Goal: Task Accomplishment & Management: Manage account settings

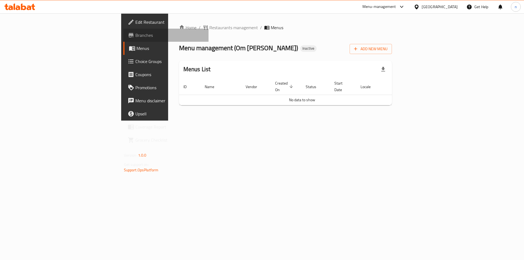
click at [135, 36] on span "Branches" at bounding box center [169, 35] width 69 height 7
click at [135, 35] on span "Branches" at bounding box center [169, 35] width 69 height 7
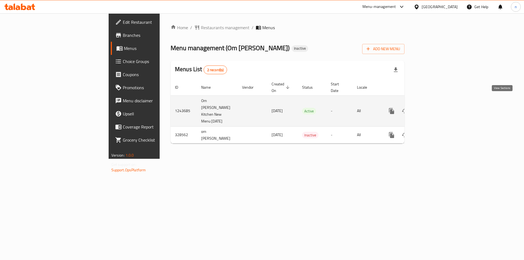
click at [435, 108] on icon "enhanced table" at bounding box center [431, 111] width 7 height 7
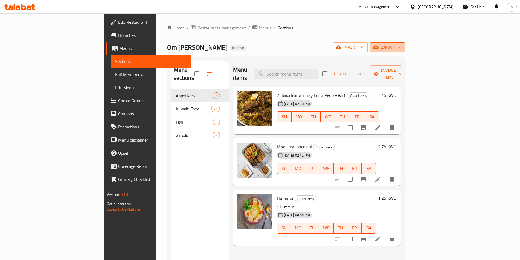
click at [401, 49] on span "export" at bounding box center [387, 47] width 26 height 7
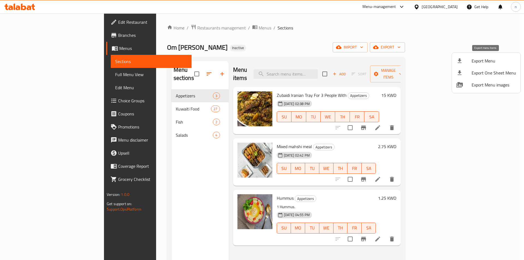
click at [489, 63] on span "Export Menu" at bounding box center [494, 61] width 45 height 7
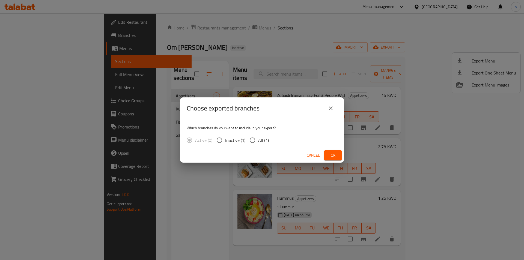
click at [251, 139] on input "All (1)" at bounding box center [252, 140] width 11 height 11
radio input "true"
click at [330, 152] on span "Ok" at bounding box center [333, 155] width 9 height 7
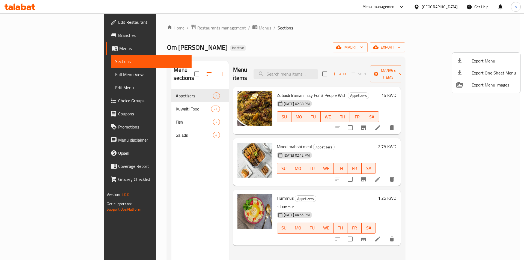
click at [129, 100] on div at bounding box center [262, 130] width 524 height 260
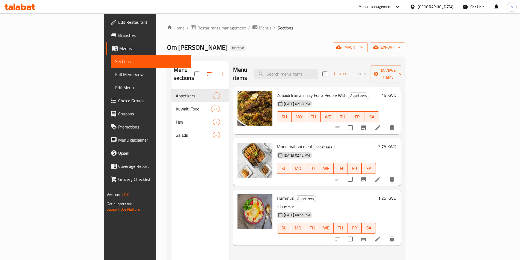
click at [172, 105] on div "Kuwaiti Food 27" at bounding box center [200, 108] width 57 height 13
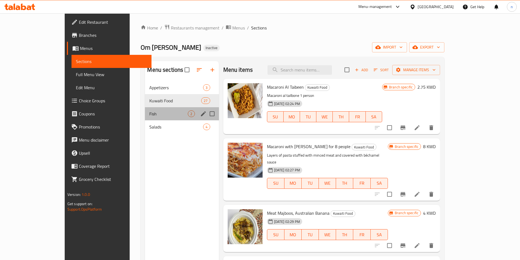
click at [145, 117] on div "Fish 2" at bounding box center [182, 113] width 74 height 13
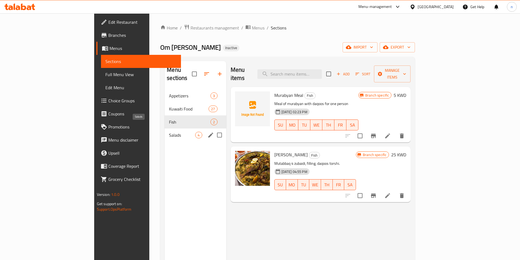
click at [169, 132] on span "Salads" at bounding box center [182, 135] width 26 height 7
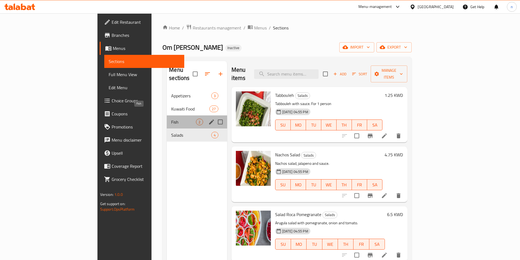
click at [171, 119] on span "Fish" at bounding box center [183, 122] width 25 height 7
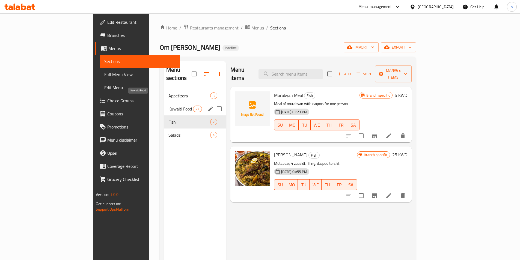
click at [169, 106] on span "Kuwaiti Food" at bounding box center [181, 109] width 25 height 7
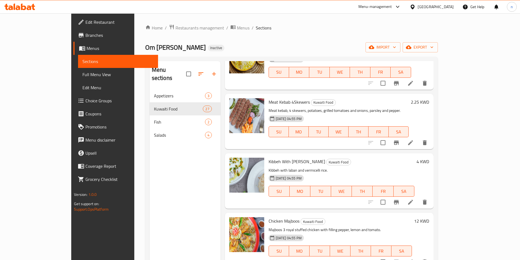
scroll to position [1256, 0]
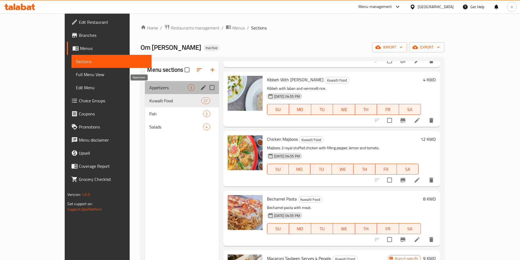
click at [149, 86] on span "Appetizers" at bounding box center [168, 87] width 39 height 7
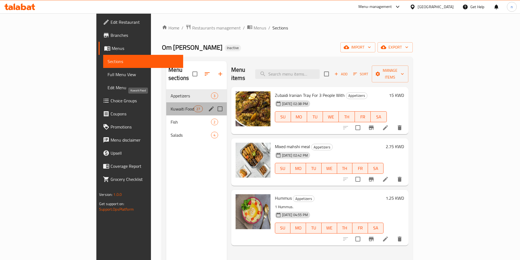
click at [171, 106] on span "Kuwaiti Food" at bounding box center [182, 109] width 23 height 7
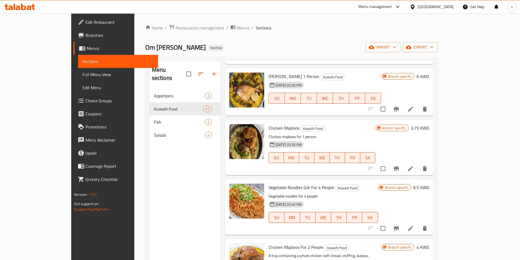
scroll to position [164, 0]
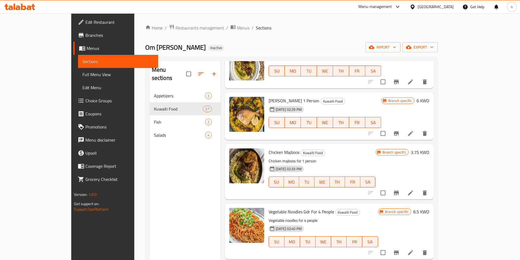
click at [78, 77] on link "Full Menu View" at bounding box center [118, 74] width 80 height 13
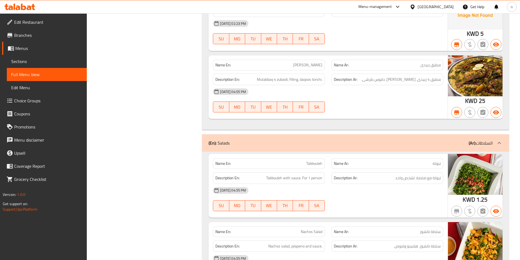
scroll to position [2299, 0]
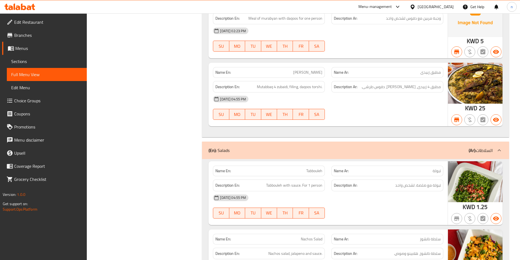
click at [22, 61] on span "Sections" at bounding box center [46, 61] width 71 height 7
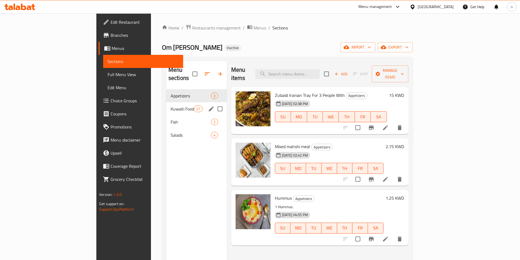
click at [171, 106] on span "Kuwaiti Food" at bounding box center [182, 109] width 23 height 7
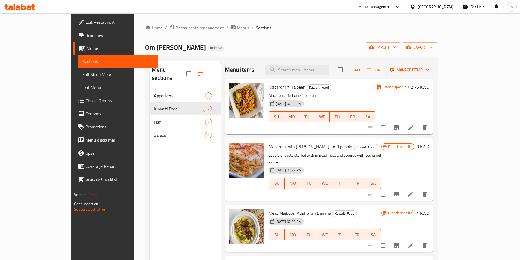
click at [78, 79] on link "Full Menu View" at bounding box center [118, 74] width 80 height 13
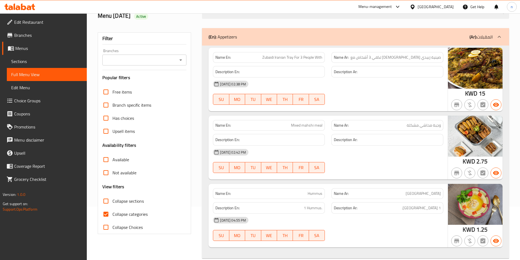
scroll to position [164, 0]
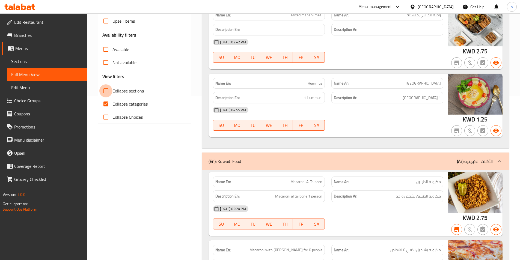
click at [102, 92] on input "Collapse sections" at bounding box center [105, 90] width 13 height 13
checkbox input "true"
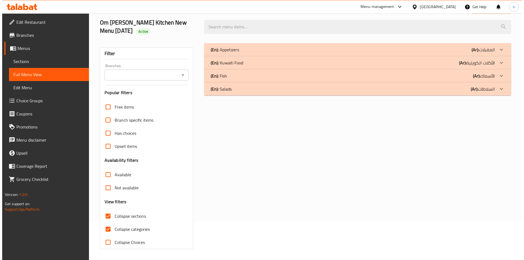
scroll to position [0, 0]
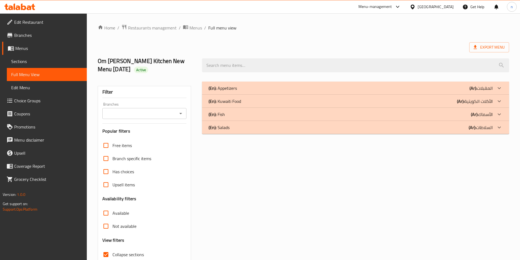
click at [284, 95] on div "(En): Kuwaiti Food (Ar): الأكلات الكويتية" at bounding box center [355, 88] width 307 height 13
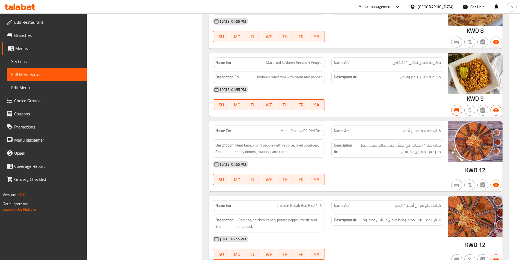
scroll to position [1827, 0]
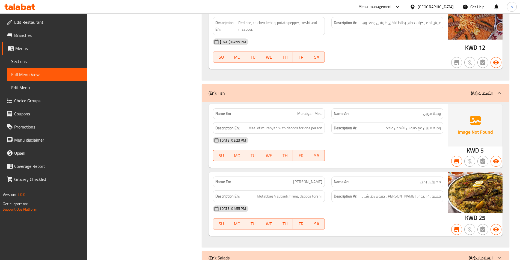
scroll to position [1981, 0]
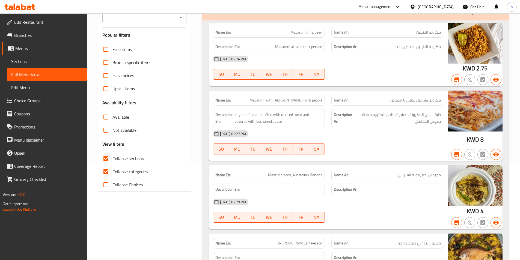
scroll to position [0, 0]
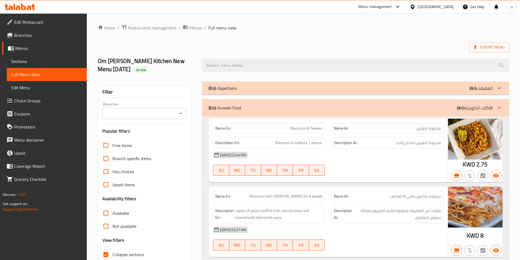
click at [247, 86] on div "(En): Appetizers (Ar): المقبلات" at bounding box center [351, 88] width 284 height 7
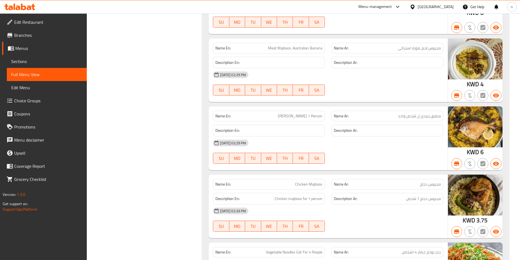
scroll to position [509, 0]
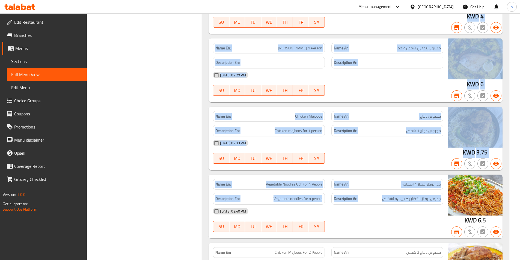
drag, startPoint x: 261, startPoint y: 110, endPoint x: 380, endPoint y: 196, distance: 147.5
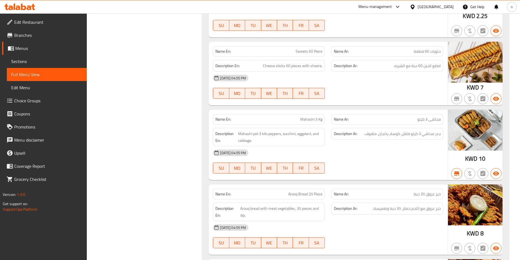
scroll to position [1082, 0]
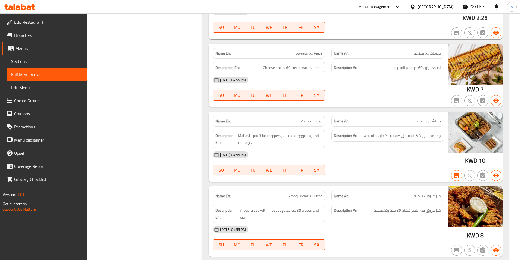
click at [29, 3] on div at bounding box center [20, 6] width 40 height 11
click at [30, 6] on icon at bounding box center [29, 7] width 5 height 5
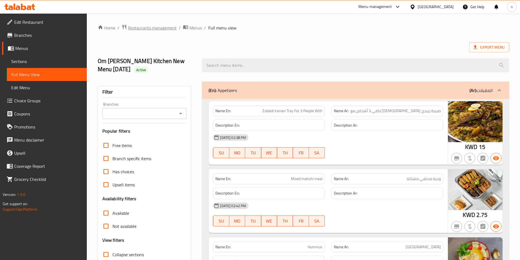
click at [145, 27] on span "Restaurants management" at bounding box center [152, 28] width 49 height 7
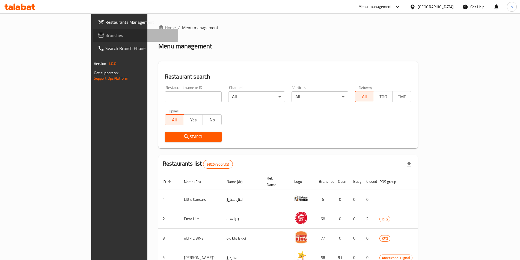
click at [105, 37] on span "Branches" at bounding box center [139, 35] width 68 height 7
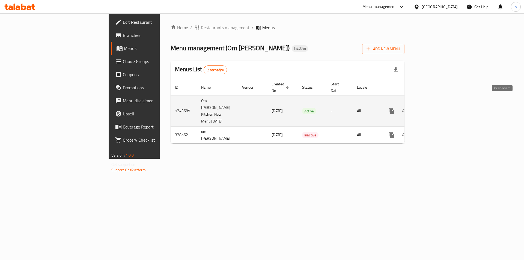
click at [435, 108] on icon "enhanced table" at bounding box center [431, 111] width 7 height 7
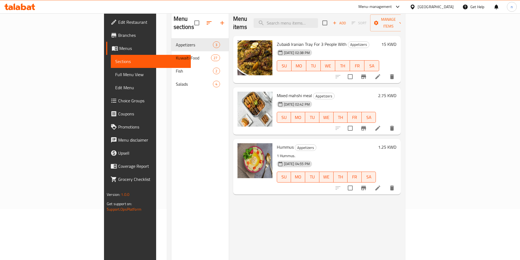
scroll to position [55, 0]
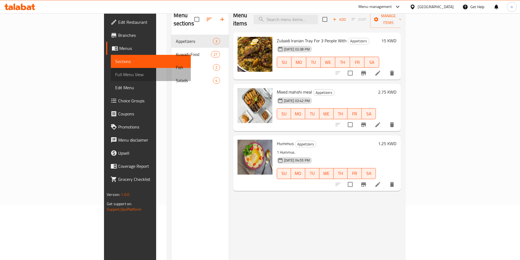
click at [115, 73] on span "Full Menu View" at bounding box center [150, 74] width 71 height 7
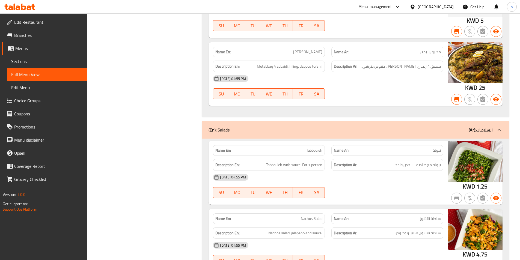
scroll to position [2409, 0]
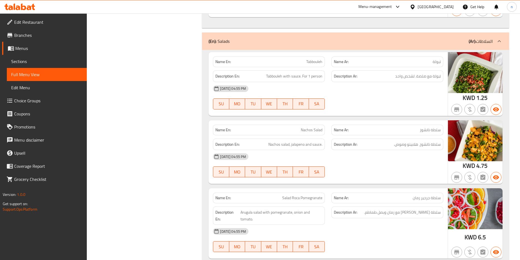
click at [37, 36] on span "Branches" at bounding box center [48, 35] width 68 height 7
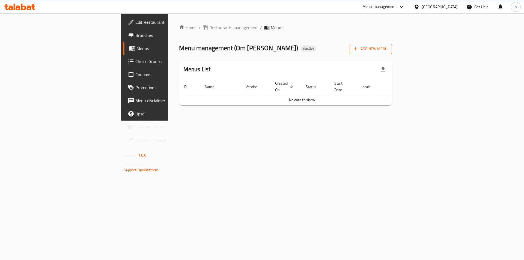
click at [392, 45] on button "Add New Menu" at bounding box center [371, 49] width 42 height 10
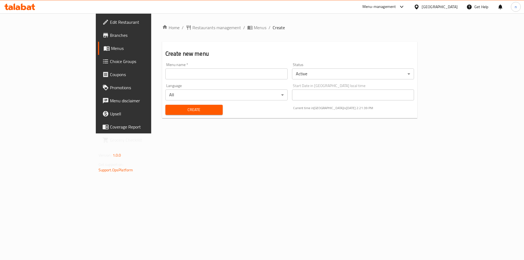
click at [243, 67] on div "Menu name   * Menu name *" at bounding box center [227, 71] width 122 height 17
drag, startPoint x: 241, startPoint y: 71, endPoint x: 239, endPoint y: 70, distance: 2.8
click at [241, 71] on input "text" at bounding box center [227, 74] width 122 height 11
type input "10-8+"
click at [166, 105] on button "Create" at bounding box center [194, 110] width 57 height 10
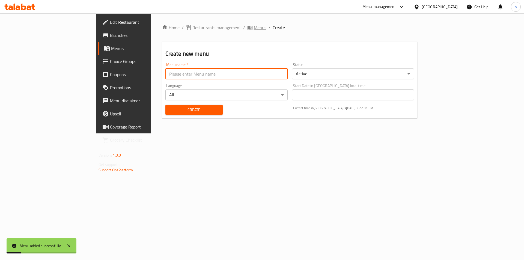
click at [254, 28] on span "Menus" at bounding box center [260, 27] width 13 height 7
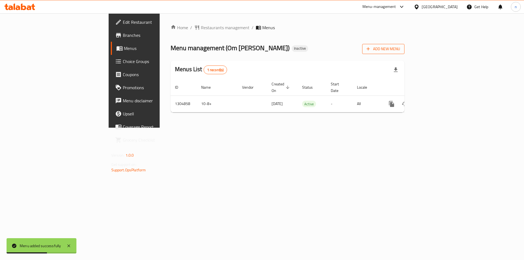
click at [405, 45] on button "Add New Menu" at bounding box center [383, 49] width 42 height 10
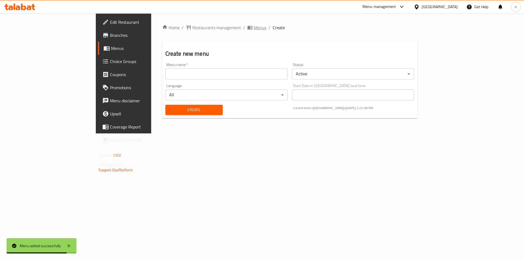
click at [247, 27] on icon "breadcrumb" at bounding box center [249, 27] width 5 height 5
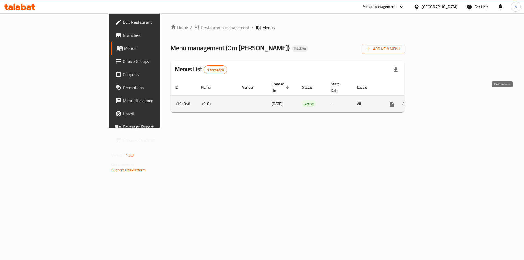
click at [438, 99] on link "enhanced table" at bounding box center [431, 104] width 13 height 13
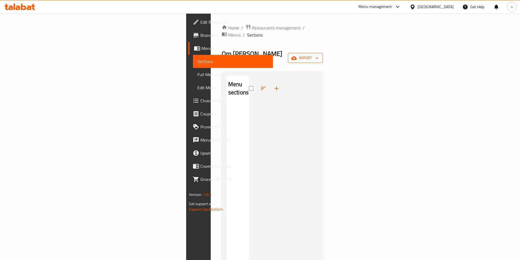
click at [319, 55] on span "import" at bounding box center [306, 58] width 26 height 7
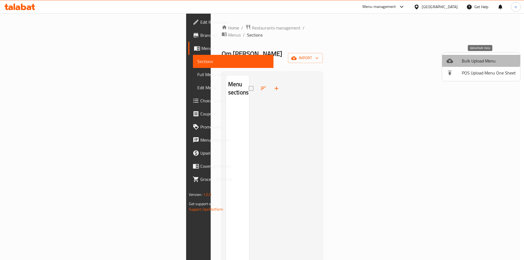
click at [474, 59] on span "Bulk Upload Menu" at bounding box center [489, 61] width 54 height 7
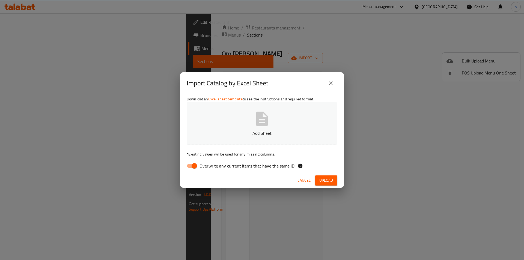
click at [193, 167] on input "Overwrite any current items that have the same ID." at bounding box center [194, 166] width 31 height 10
checkbox input "false"
drag, startPoint x: 278, startPoint y: 89, endPoint x: 279, endPoint y: 92, distance: 3.1
click at [278, 90] on div "Import Catalog by Excel Sheet" at bounding box center [262, 83] width 164 height 22
click at [265, 130] on p "Add Sheet" at bounding box center [262, 133] width 134 height 7
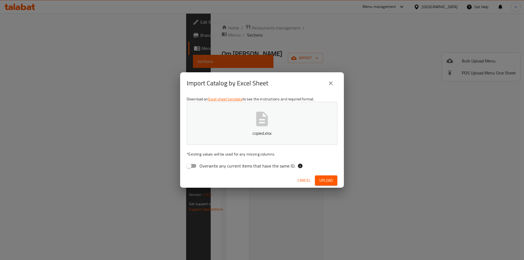
click at [330, 179] on span "Upload" at bounding box center [327, 180] width 14 height 7
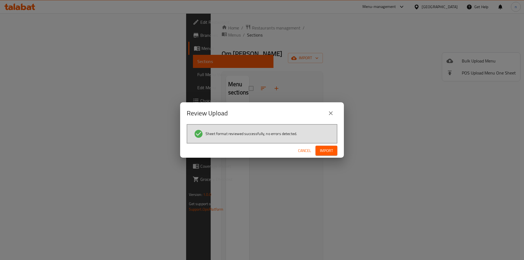
click at [332, 153] on span "Import" at bounding box center [326, 150] width 13 height 7
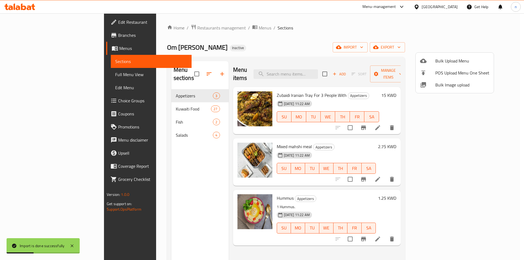
click at [45, 78] on div at bounding box center [262, 130] width 524 height 260
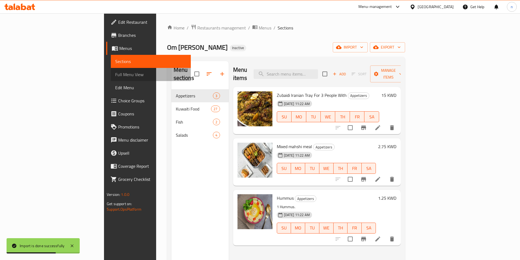
click at [111, 78] on link "Full Menu View" at bounding box center [151, 74] width 80 height 13
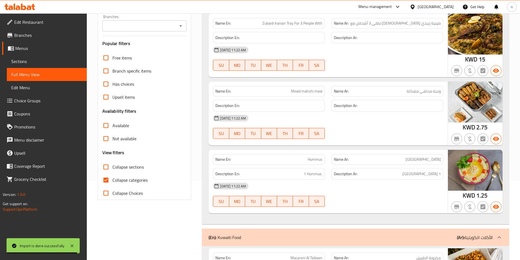
scroll to position [137, 0]
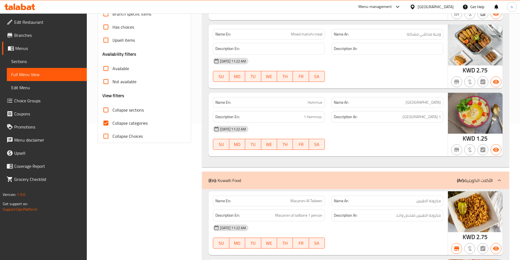
click at [137, 129] on label "Collapse categories" at bounding box center [123, 123] width 48 height 13
click at [113, 129] on input "Collapse categories" at bounding box center [105, 123] width 13 height 13
checkbox input "false"
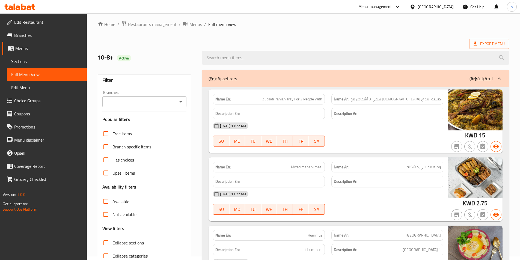
scroll to position [0, 0]
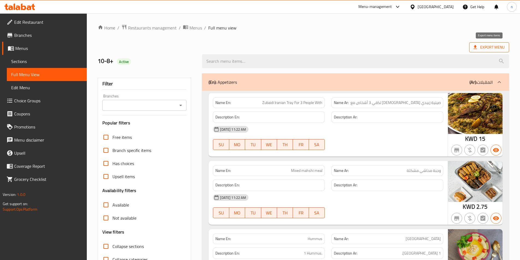
click at [486, 46] on span "Export Menu" at bounding box center [489, 47] width 31 height 7
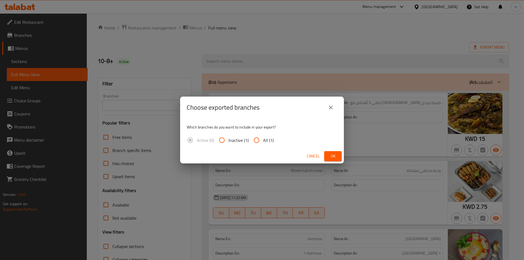
click at [269, 140] on span "All (1)" at bounding box center [268, 140] width 11 height 7
click at [263, 140] on input "All (1)" at bounding box center [256, 140] width 13 height 13
radio input "true"
click at [329, 157] on span "Ok" at bounding box center [333, 156] width 9 height 7
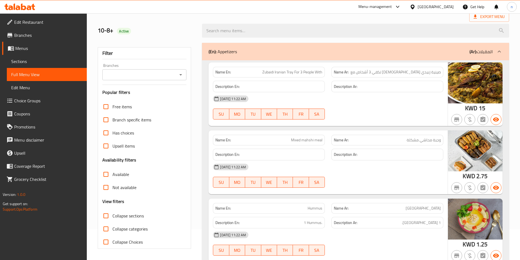
scroll to position [55, 0]
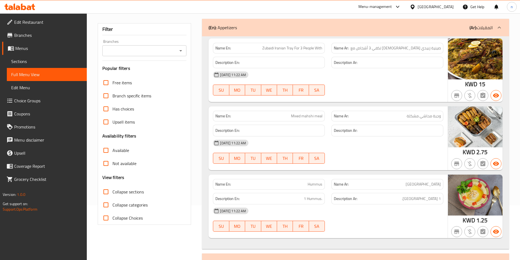
click at [131, 166] on span "Not available" at bounding box center [125, 163] width 24 height 7
click at [113, 166] on input "Not available" at bounding box center [105, 163] width 13 height 13
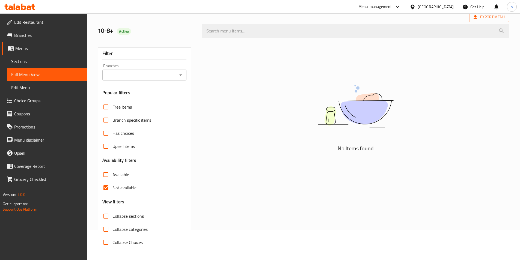
click at [123, 190] on span "Not available" at bounding box center [125, 188] width 24 height 7
click at [113, 190] on input "Not available" at bounding box center [105, 187] width 13 height 13
checkbox input "false"
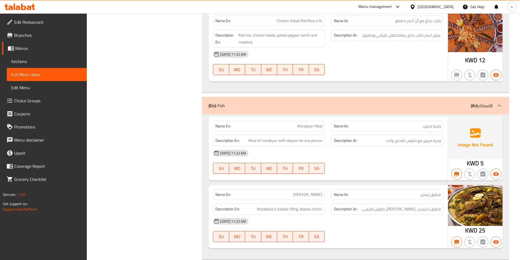
scroll to position [2127, 0]
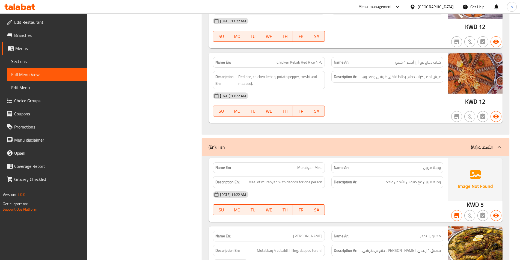
click at [33, 45] on link "Menus" at bounding box center [44, 48] width 85 height 13
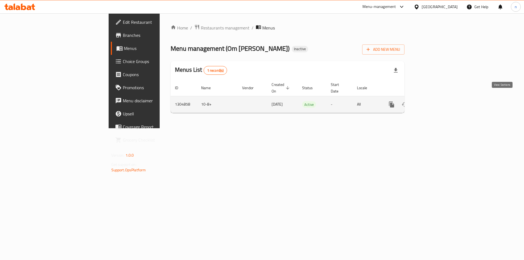
click at [435, 101] on icon "enhanced table" at bounding box center [431, 104] width 7 height 7
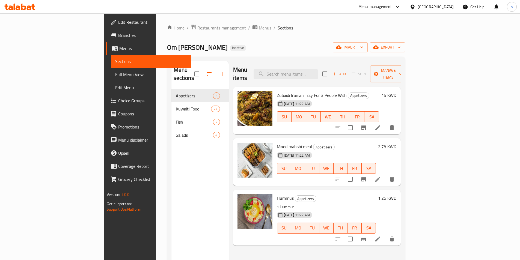
click at [118, 38] on span "Branches" at bounding box center [152, 35] width 68 height 7
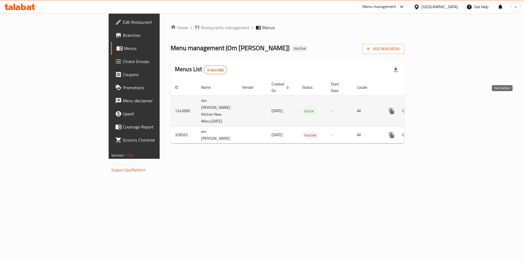
click at [435, 108] on icon "enhanced table" at bounding box center [431, 111] width 7 height 7
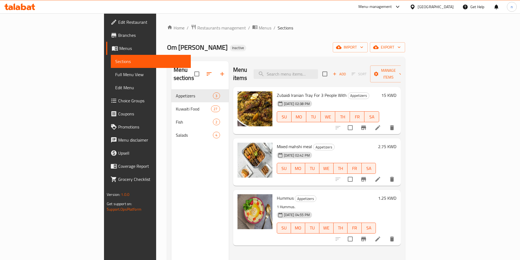
click at [115, 75] on span "Full Menu View" at bounding box center [150, 74] width 71 height 7
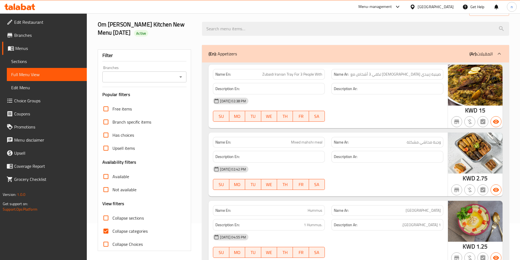
scroll to position [109, 0]
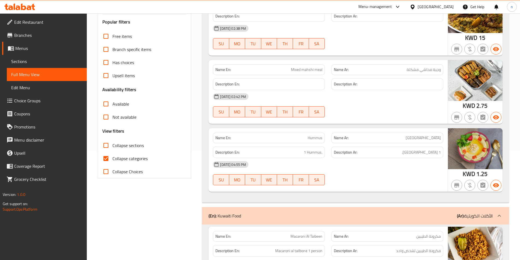
click at [108, 158] on input "Collapse categories" at bounding box center [105, 158] width 13 height 13
checkbox input "false"
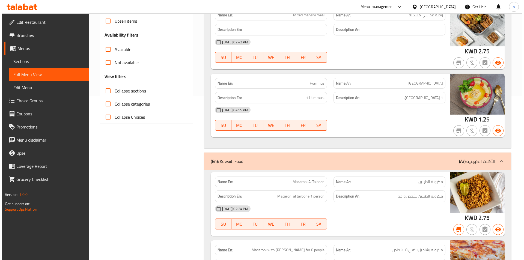
scroll to position [0, 0]
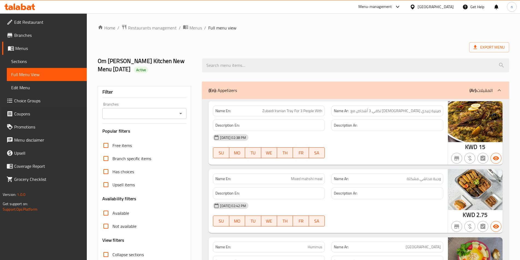
drag, startPoint x: 0, startPoint y: 110, endPoint x: -3, endPoint y: 119, distance: 10.0
click at [0, 119] on html "​ Menu-management Kuwait Get Help n Edit Restaurant Branches Menus Sections Ful…" at bounding box center [260, 130] width 520 height 260
click at [190, 31] on span "Menus" at bounding box center [196, 28] width 13 height 7
